Goal: Information Seeking & Learning: Learn about a topic

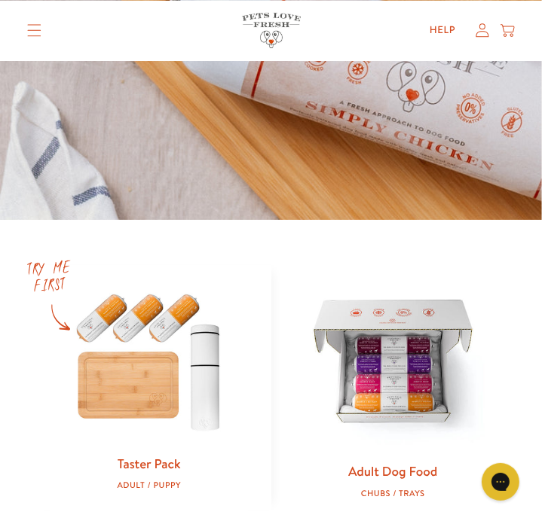
scroll to position [452, 0]
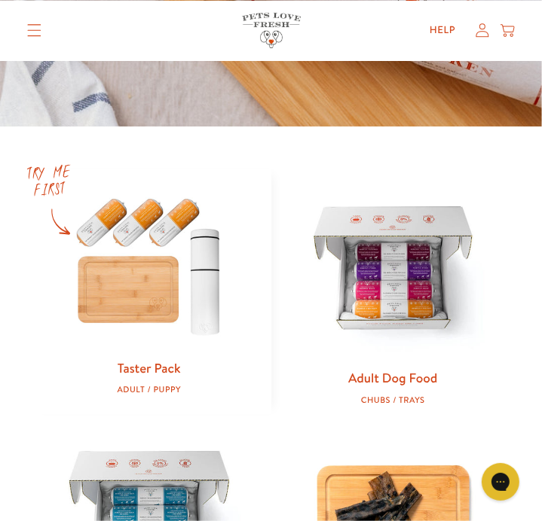
click at [162, 332] on img at bounding box center [149, 265] width 199 height 191
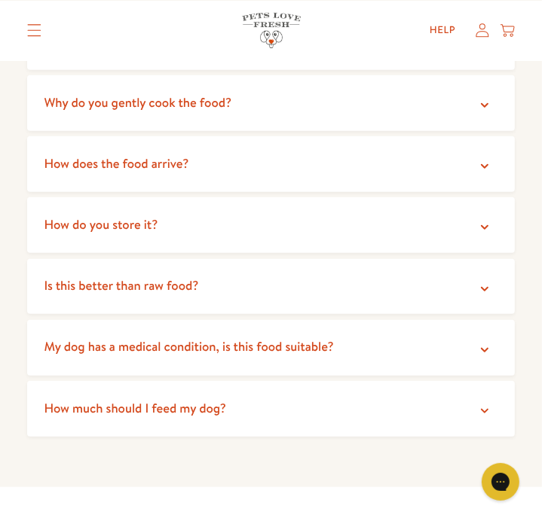
scroll to position [3240, 0]
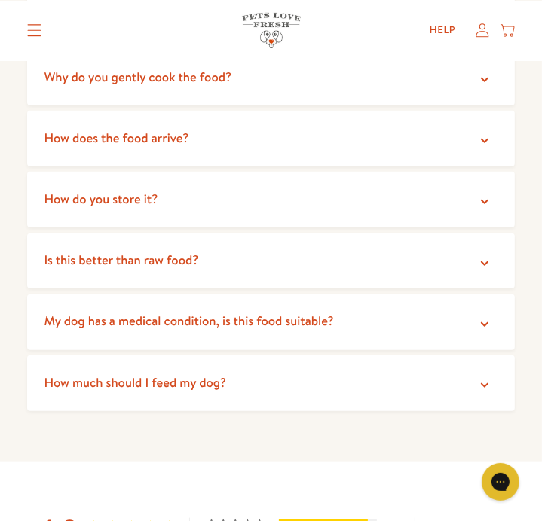
click at [236, 312] on summary "My dog has a medical condition, is this food suitable?" at bounding box center [270, 323] width 487 height 56
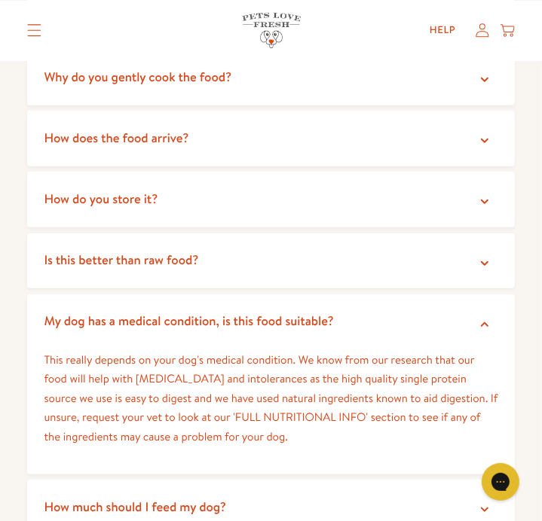
scroll to position [3315, 0]
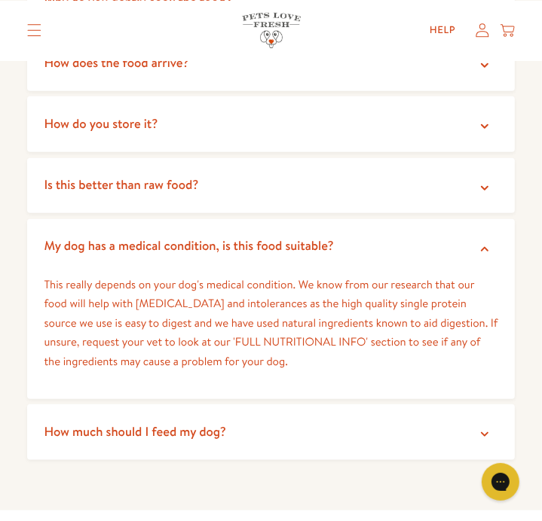
click at [346, 415] on summary "How much should I feed my dog?" at bounding box center [270, 433] width 487 height 56
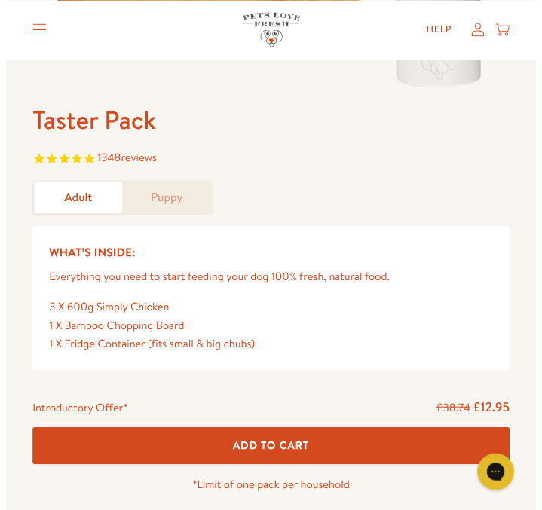
scroll to position [0, 0]
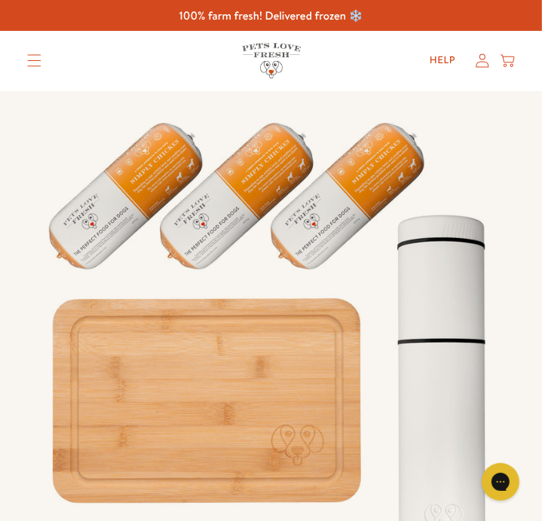
click at [34, 65] on icon "Translation missing: en.sections.header.menu" at bounding box center [34, 60] width 14 height 13
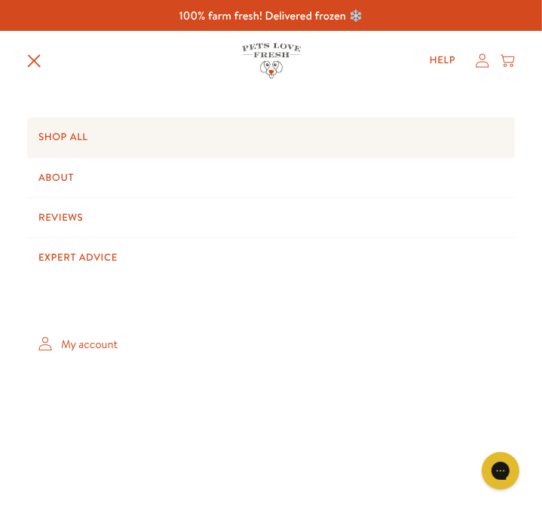
click at [62, 144] on link "Shop All" at bounding box center [270, 137] width 487 height 39
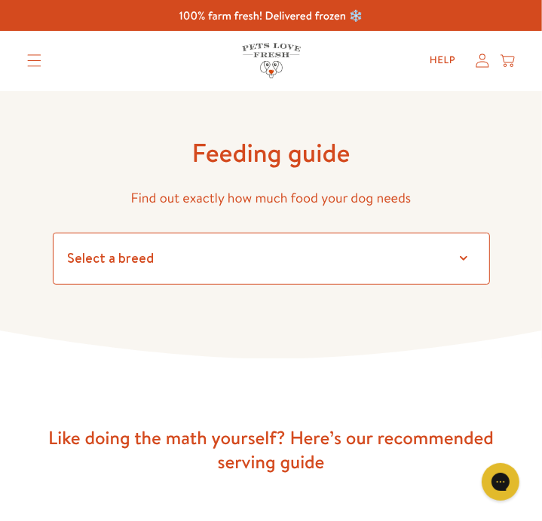
click at [353, 264] on select "Select a breed" at bounding box center [271, 259] width 437 height 52
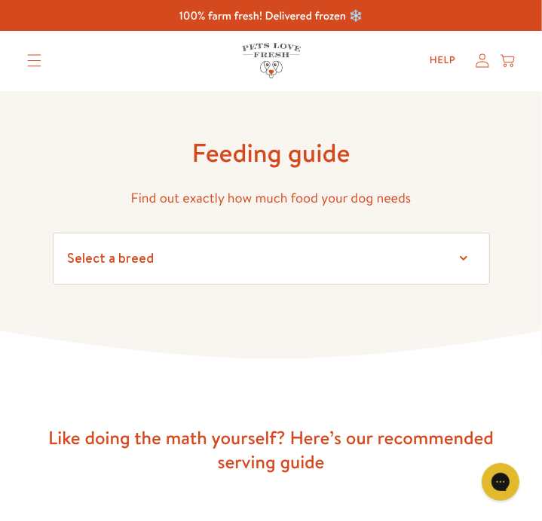
drag, startPoint x: 288, startPoint y: 340, endPoint x: 329, endPoint y: 318, distance: 46.8
click at [298, 335] on icon at bounding box center [271, 345] width 542 height 29
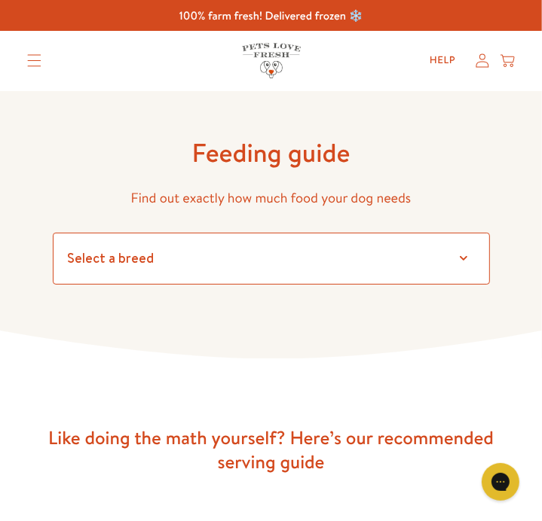
click at [470, 252] on select "Select a breed" at bounding box center [271, 259] width 437 height 52
click at [53, 233] on select "Select a breed" at bounding box center [271, 259] width 437 height 52
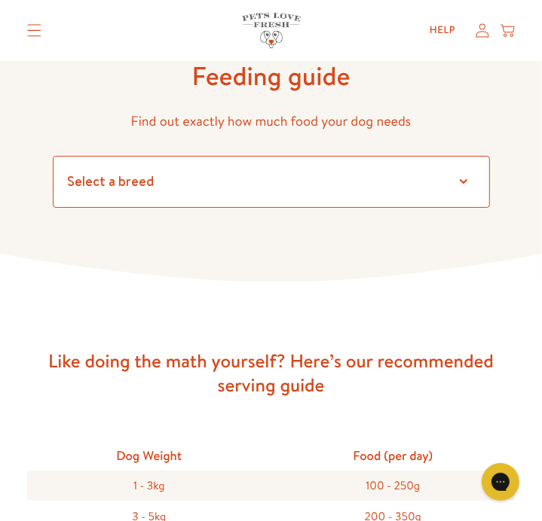
scroll to position [75, 0]
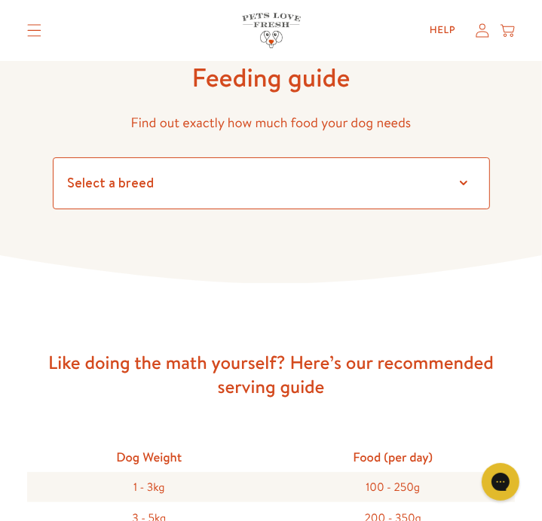
click at [464, 180] on select "Select a breed" at bounding box center [271, 183] width 437 height 52
click at [356, 193] on select "Select a breed" at bounding box center [271, 183] width 437 height 52
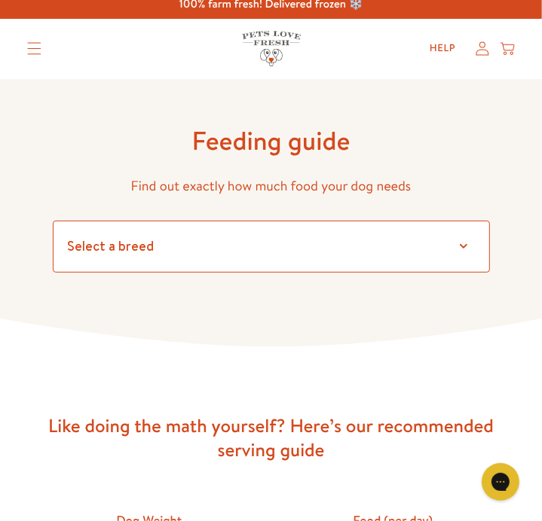
scroll to position [0, 0]
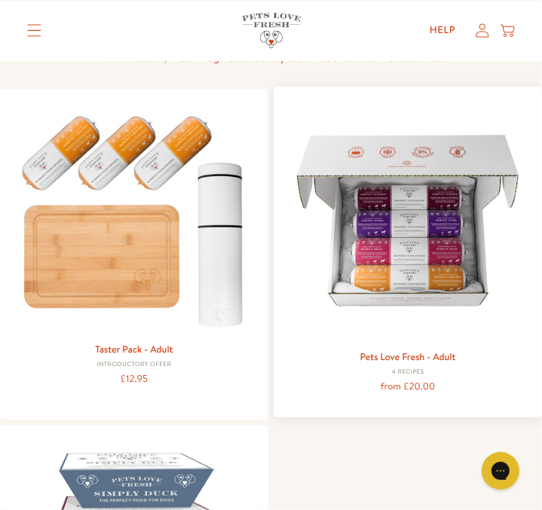
scroll to position [151, 0]
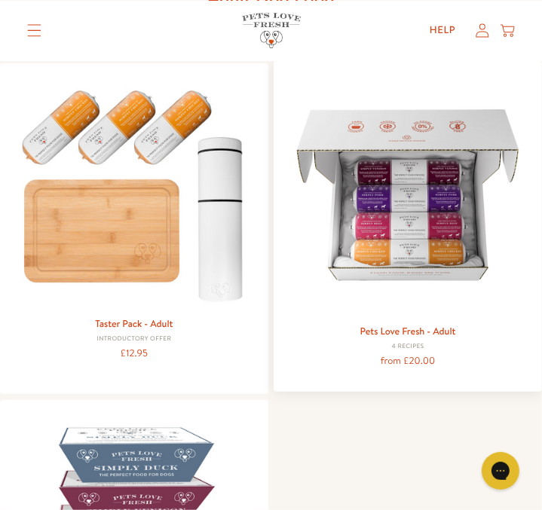
click at [431, 258] on img at bounding box center [408, 195] width 246 height 246
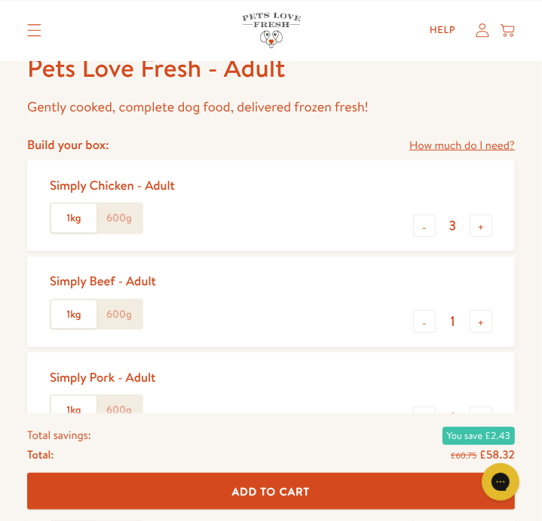
scroll to position [603, 0]
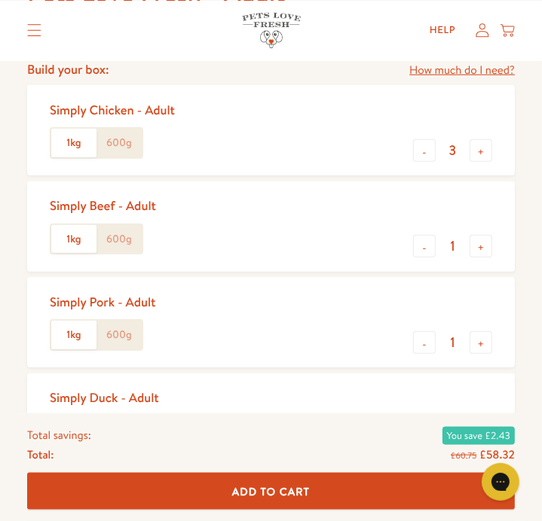
click at [115, 146] on label "600g" at bounding box center [118, 143] width 45 height 29
click at [0, 0] on input "600g" at bounding box center [0, 0] width 0 height 0
click at [119, 240] on label "600g" at bounding box center [118, 239] width 45 height 29
click at [0, 0] on input "600g" at bounding box center [0, 0] width 0 height 0
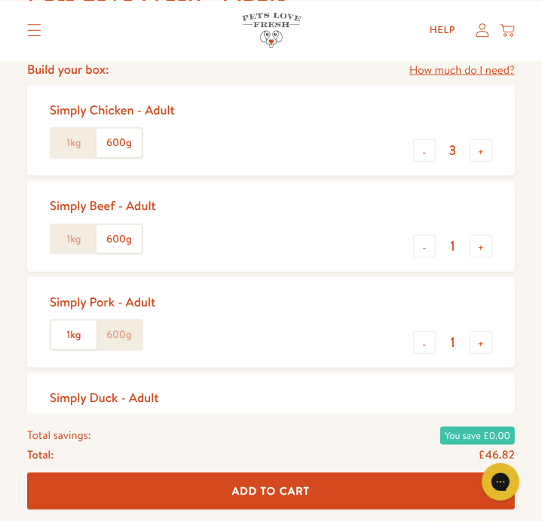
click at [133, 338] on label "600g" at bounding box center [118, 335] width 45 height 29
click at [0, 0] on input "600g" at bounding box center [0, 0] width 0 height 0
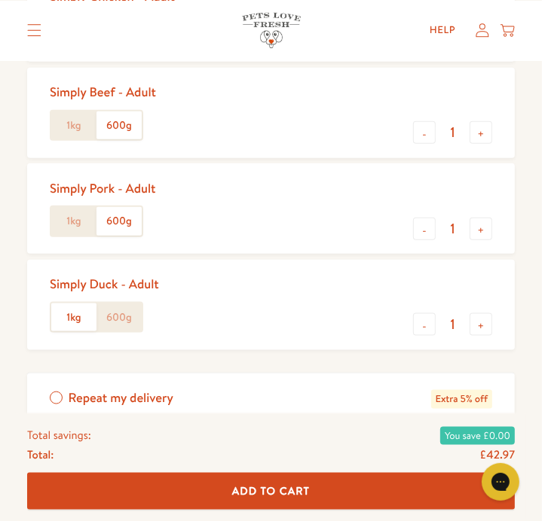
scroll to position [753, 0]
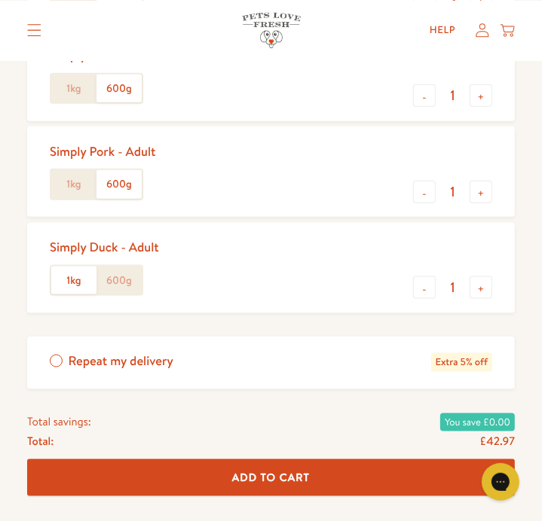
click at [115, 277] on label "600g" at bounding box center [118, 281] width 45 height 29
click at [0, 0] on input "600g" at bounding box center [0, 0] width 0 height 0
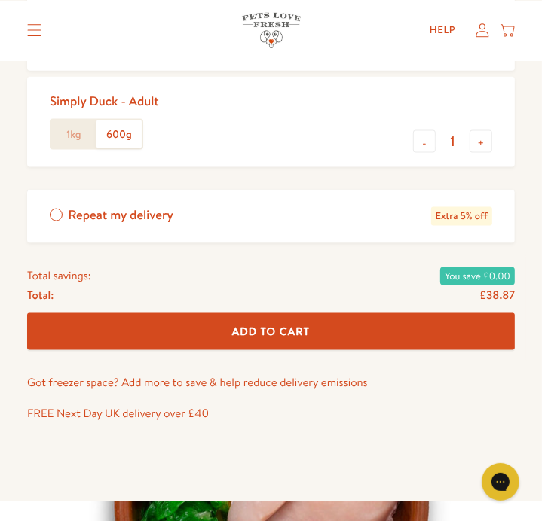
scroll to position [904, 0]
